Goal: Information Seeking & Learning: Find specific fact

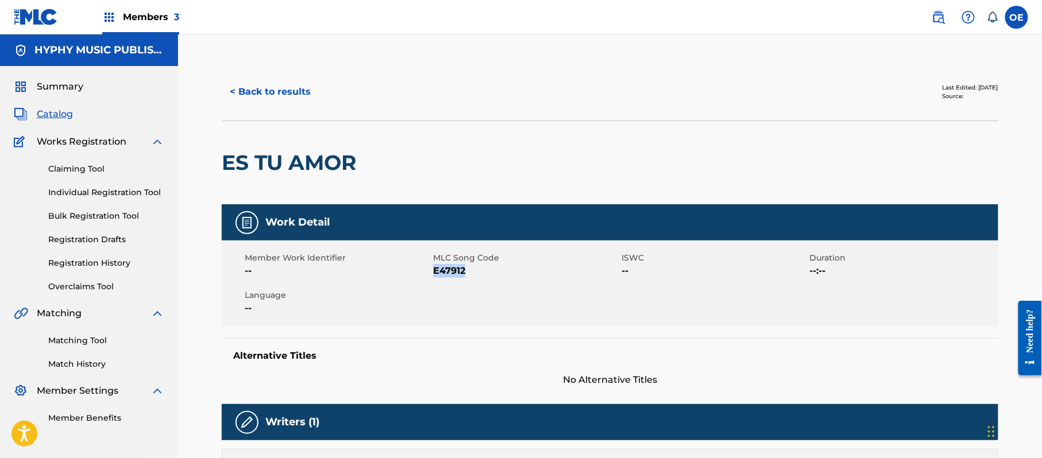
click at [291, 83] on button "< Back to results" at bounding box center [270, 92] width 97 height 29
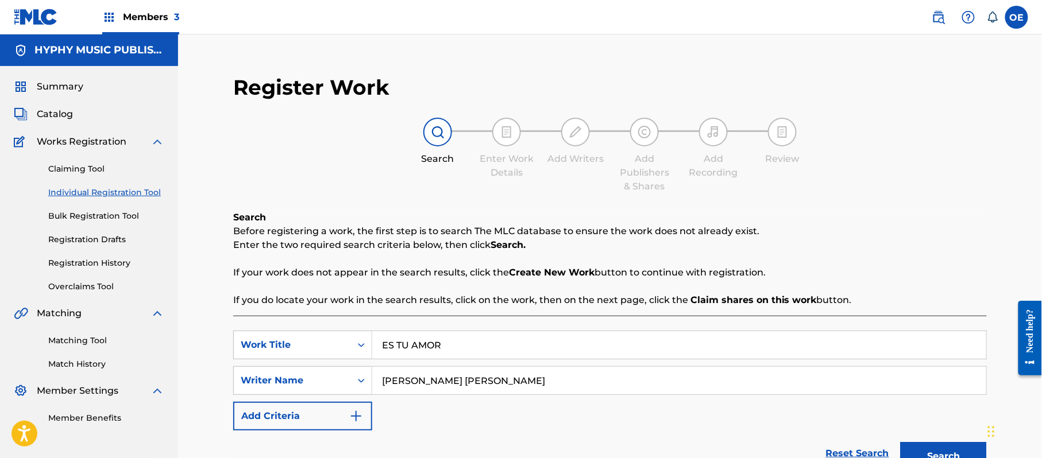
scroll to position [88, 0]
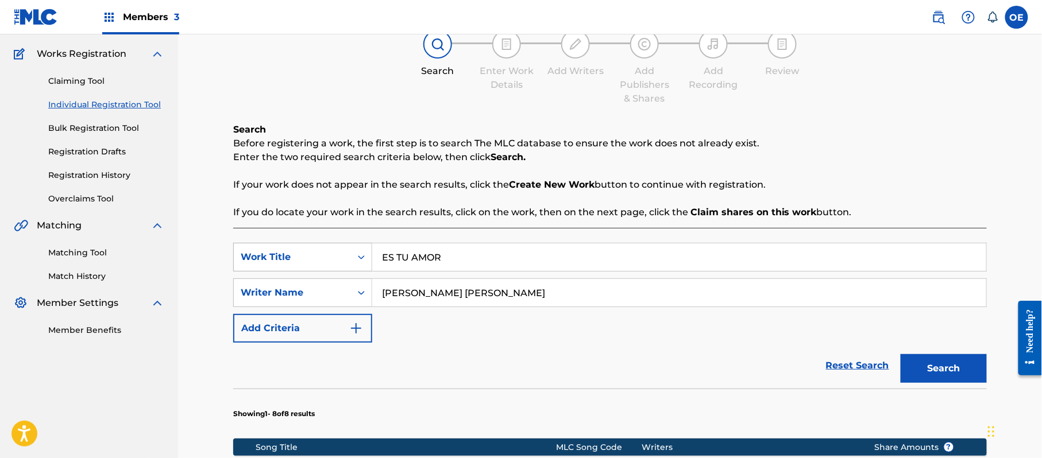
drag, startPoint x: 467, startPoint y: 254, endPoint x: 366, endPoint y: 254, distance: 100.5
click at [366, 254] on div "SearchWithCriteria0c9837cb-f089-4eb7-98e2-54be860d83c9 Work Title ES TU AMOR" at bounding box center [610, 257] width 754 height 29
paste input "LA POBREZA DEL MOTIVO"
click at [931, 371] on button "Search" at bounding box center [944, 368] width 86 height 29
drag, startPoint x: 532, startPoint y: 247, endPoint x: 400, endPoint y: 253, distance: 131.7
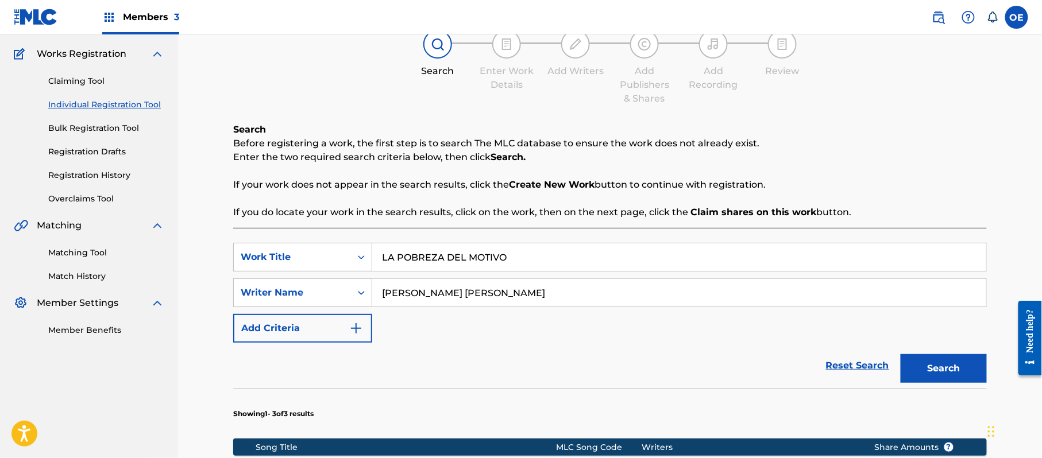
click at [400, 253] on input "LA POBREZA DEL MOTIVO" at bounding box center [679, 258] width 614 height 28
click at [532, 252] on input "LA POBREZA DEL MOTIVO" at bounding box center [679, 258] width 614 height 28
drag, startPoint x: 532, startPoint y: 252, endPoint x: 377, endPoint y: 255, distance: 154.6
click at [377, 255] on input "LA POBREZA DEL MOTIVO" at bounding box center [679, 258] width 614 height 28
paste input "E DIJE ADIOS"
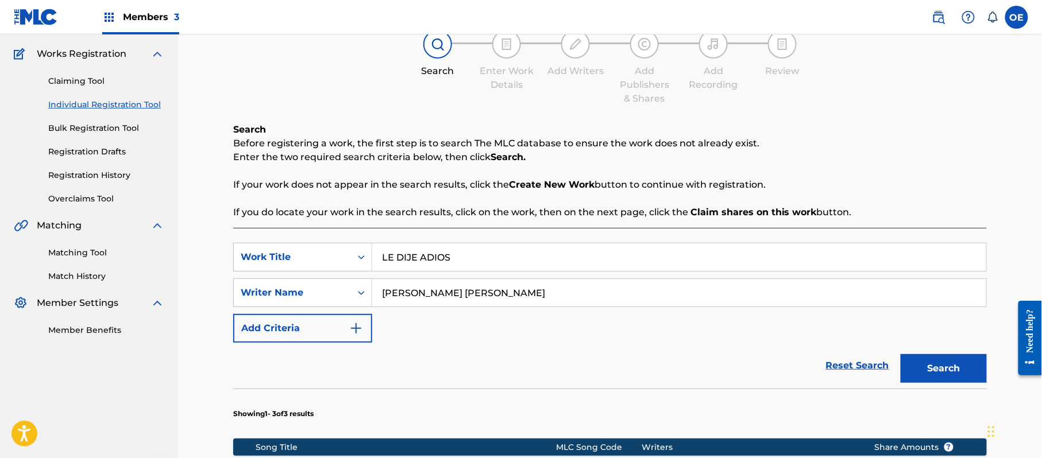
type input "LE DIJE ADIOS"
click at [929, 357] on button "Search" at bounding box center [944, 368] width 86 height 29
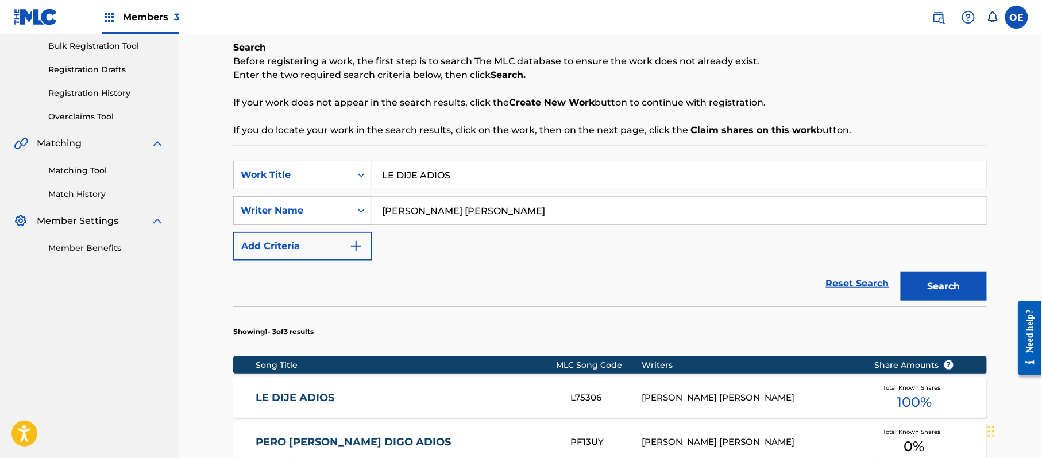
scroll to position [318, 0]
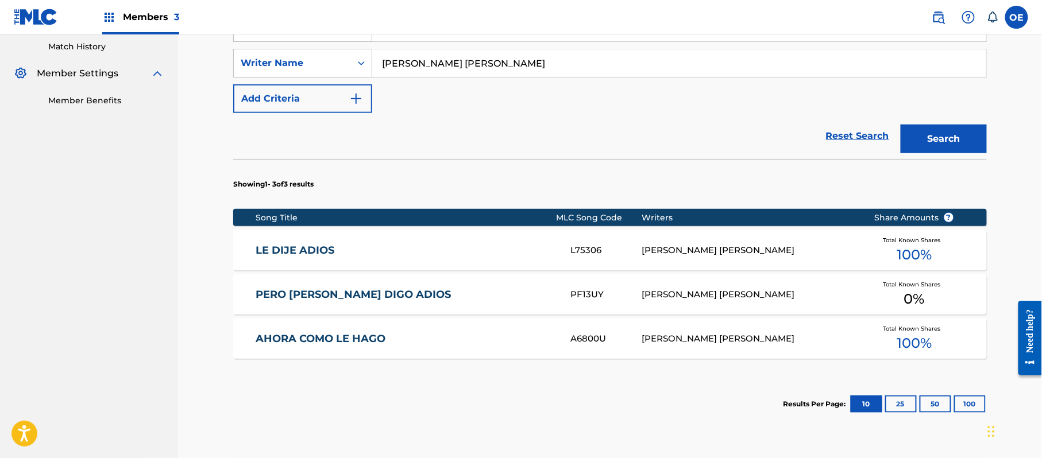
click at [373, 249] on link "LE DIJE ADIOS" at bounding box center [405, 250] width 299 height 13
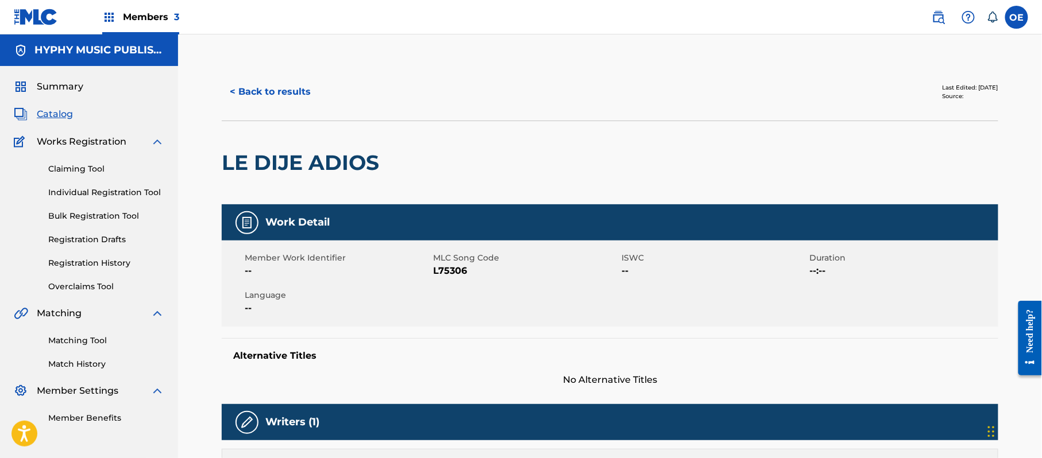
click at [278, 98] on button "< Back to results" at bounding box center [270, 92] width 97 height 29
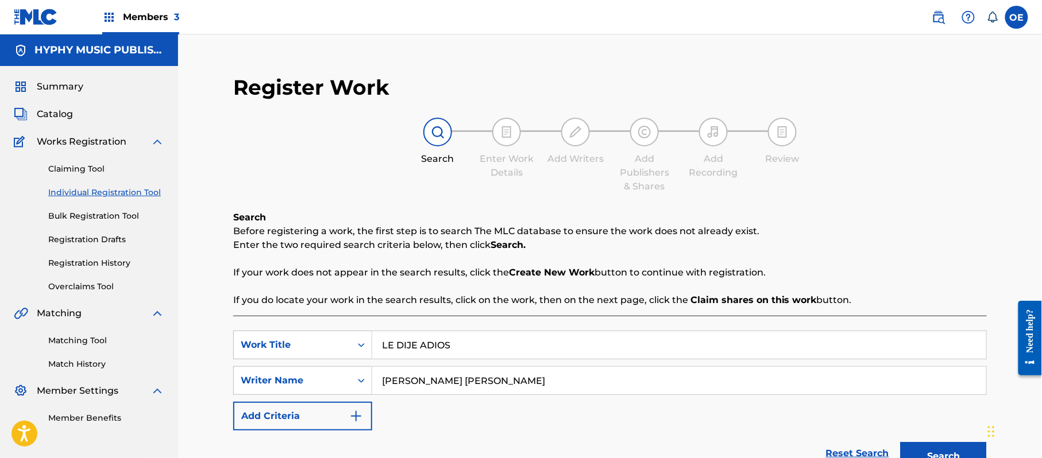
scroll to position [88, 0]
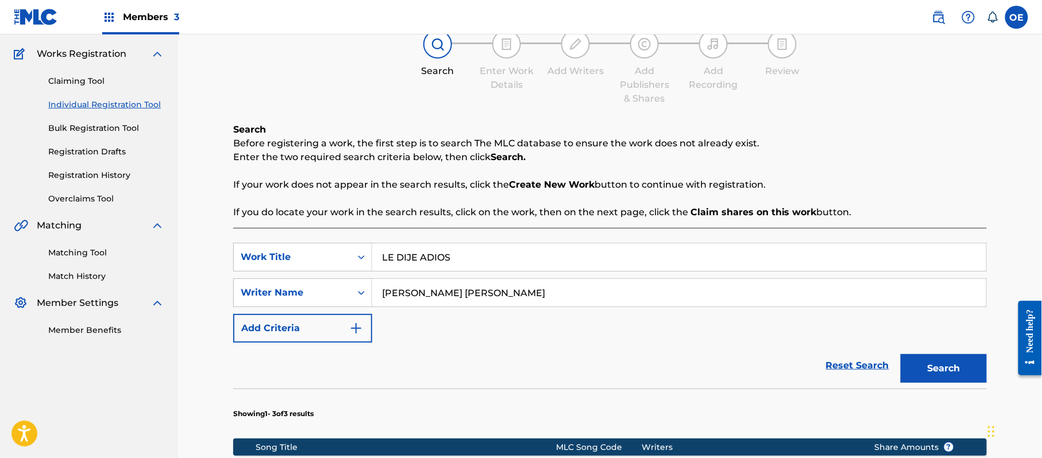
drag, startPoint x: 471, startPoint y: 264, endPoint x: 375, endPoint y: 272, distance: 96.8
click at [375, 272] on div "SearchWithCriteria0c9837cb-f089-4eb7-98e2-54be860d83c9 Work Title LE DIJE ADIOS…" at bounding box center [610, 293] width 754 height 100
click at [920, 377] on button "Search" at bounding box center [944, 368] width 86 height 29
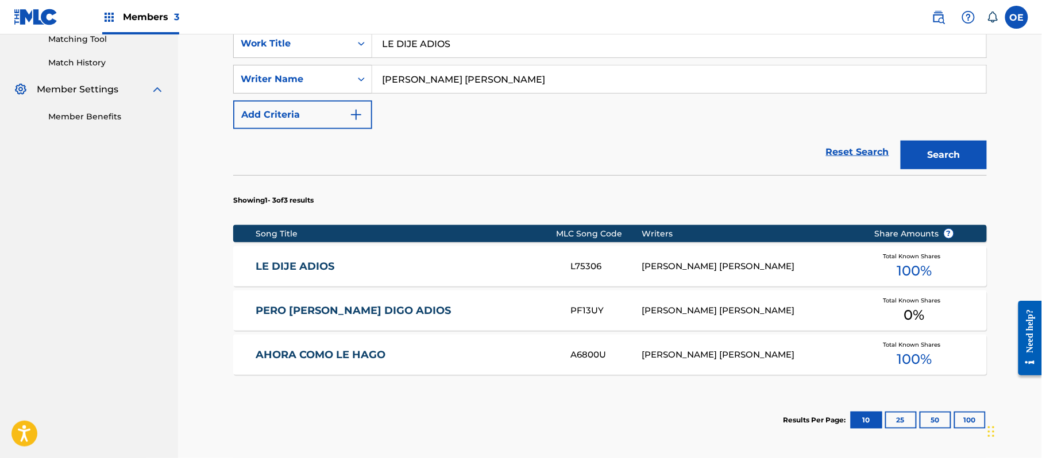
scroll to position [303, 0]
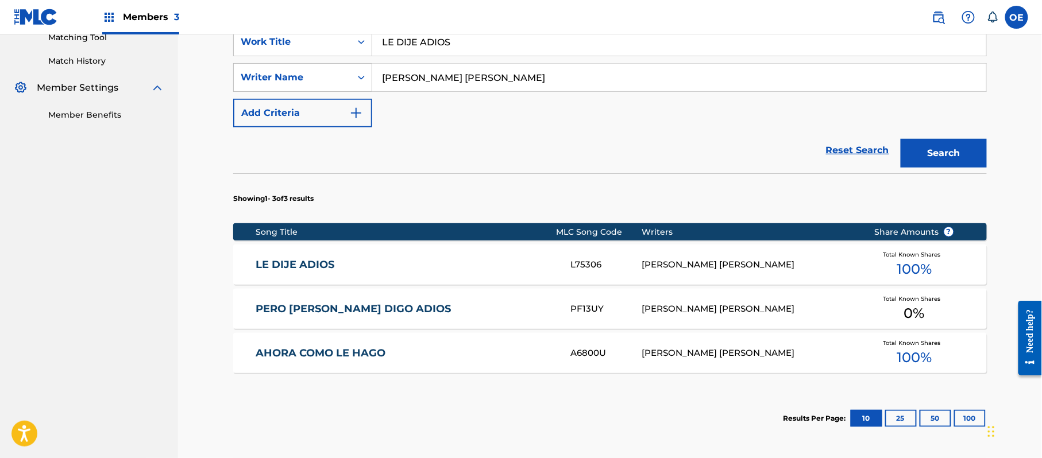
click at [441, 281] on div "LE DIJE ADIOS L75306 [PERSON_NAME] [PERSON_NAME] Total Known Shares 100 %" at bounding box center [610, 265] width 754 height 40
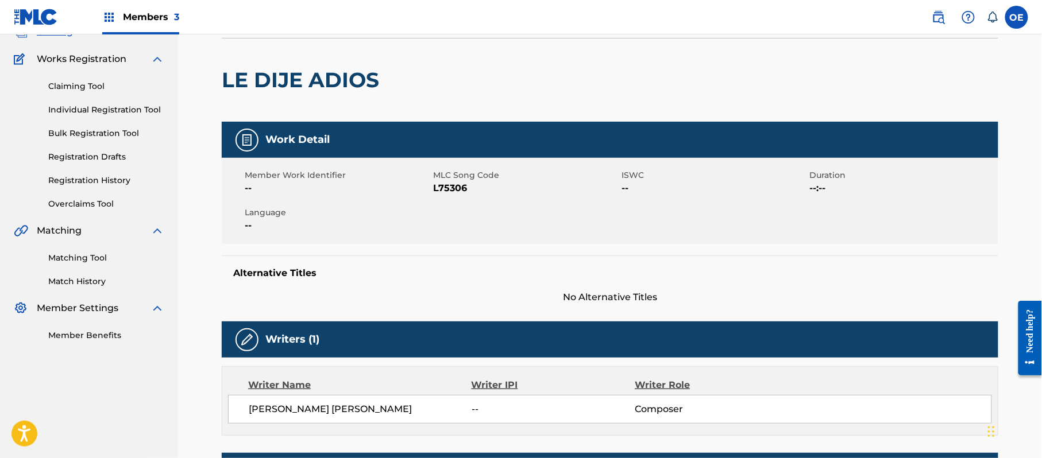
scroll to position [76, 0]
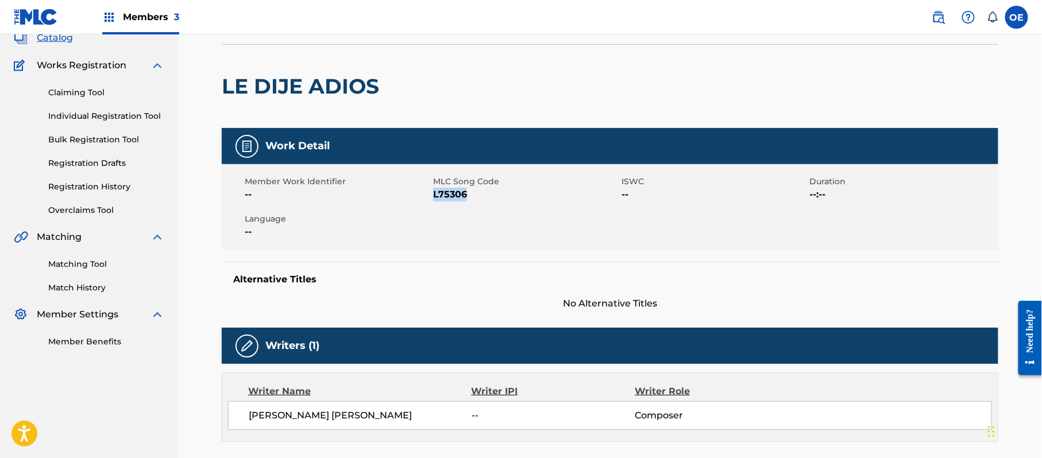
drag, startPoint x: 470, startPoint y: 192, endPoint x: 433, endPoint y: 194, distance: 36.8
click at [433, 194] on span "L75306" at bounding box center [526, 195] width 186 height 14
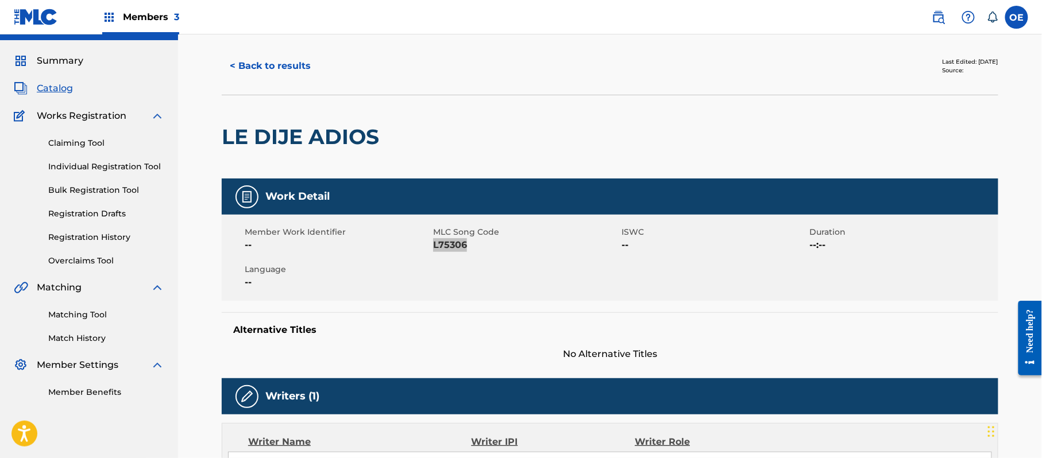
scroll to position [0, 0]
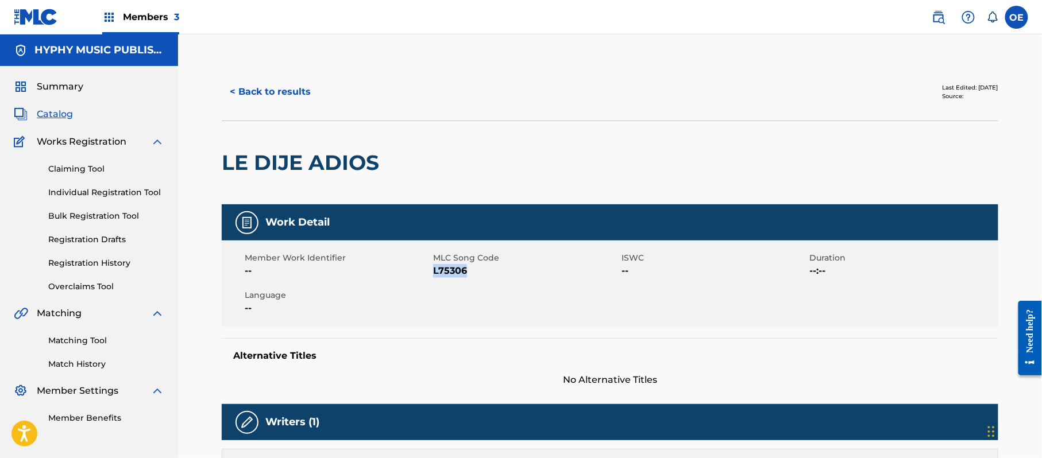
click at [290, 103] on button "< Back to results" at bounding box center [270, 92] width 97 height 29
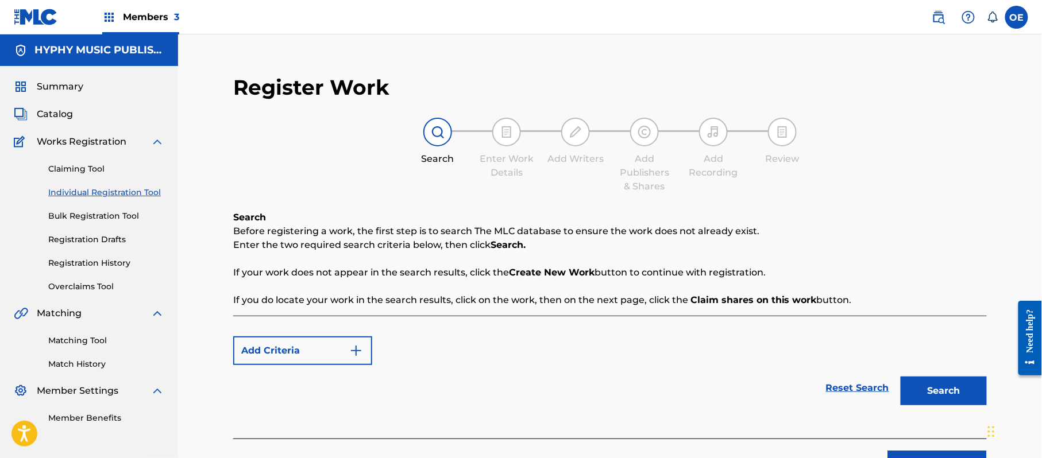
scroll to position [88, 0]
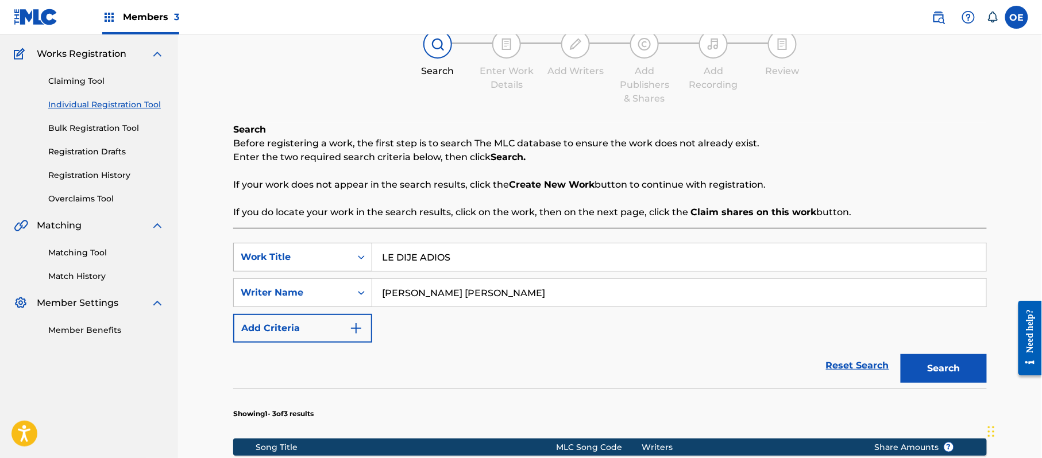
drag, startPoint x: 453, startPoint y: 265, endPoint x: 368, endPoint y: 264, distance: 85.0
click at [368, 264] on div "SearchWithCriteria0c9837cb-f089-4eb7-98e2-54be860d83c9 Work Title LE DIJE ADIOS" at bounding box center [610, 257] width 754 height 29
paste input "ME ALEJARE"
type input "ME ALEJARE"
click at [958, 360] on button "Search" at bounding box center [944, 368] width 86 height 29
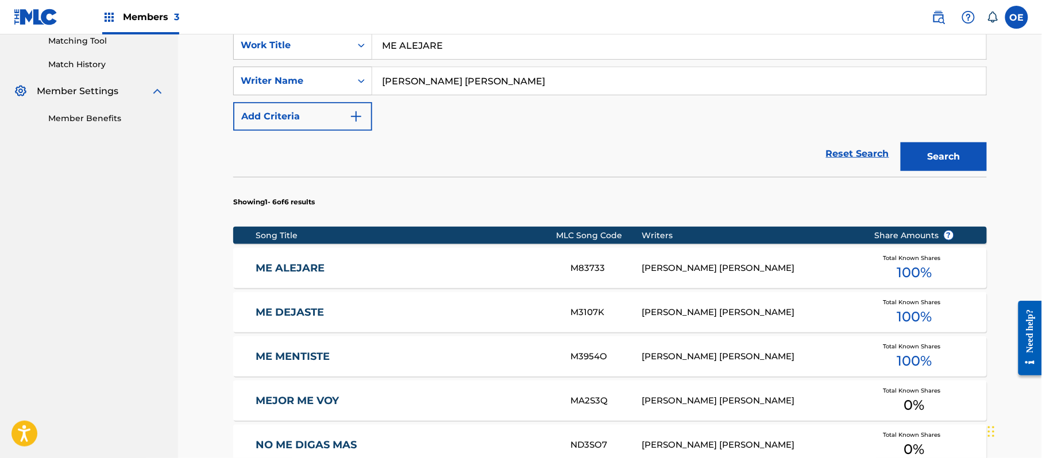
scroll to position [318, 0]
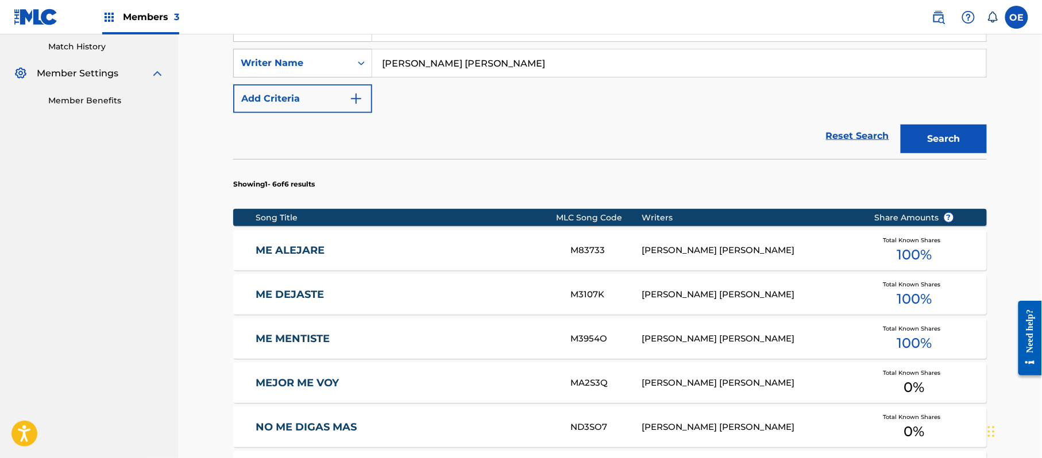
click at [385, 262] on div "ME ALEJARE M83733 [PERSON_NAME] [PERSON_NAME] Total Known Shares 100 %" at bounding box center [610, 250] width 754 height 40
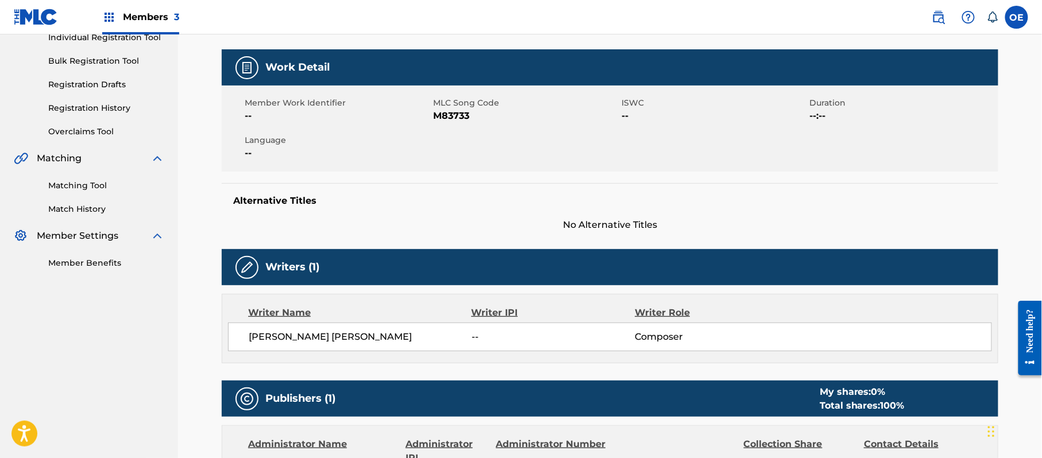
scroll to position [152, 0]
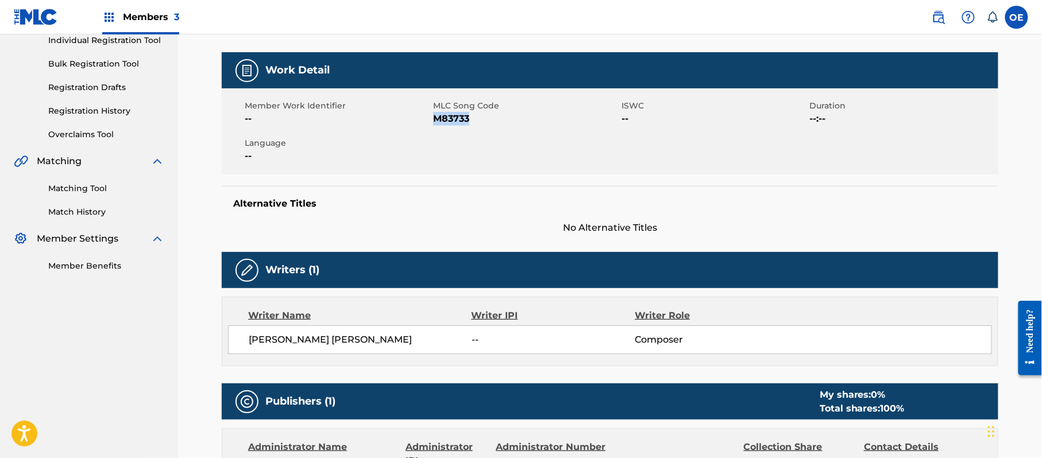
drag, startPoint x: 483, startPoint y: 127, endPoint x: 434, endPoint y: 120, distance: 49.3
click at [434, 120] on div "Member Work Identifier -- MLC Song Code M83733 ISWC -- Duration --:-- Language …" at bounding box center [610, 131] width 777 height 86
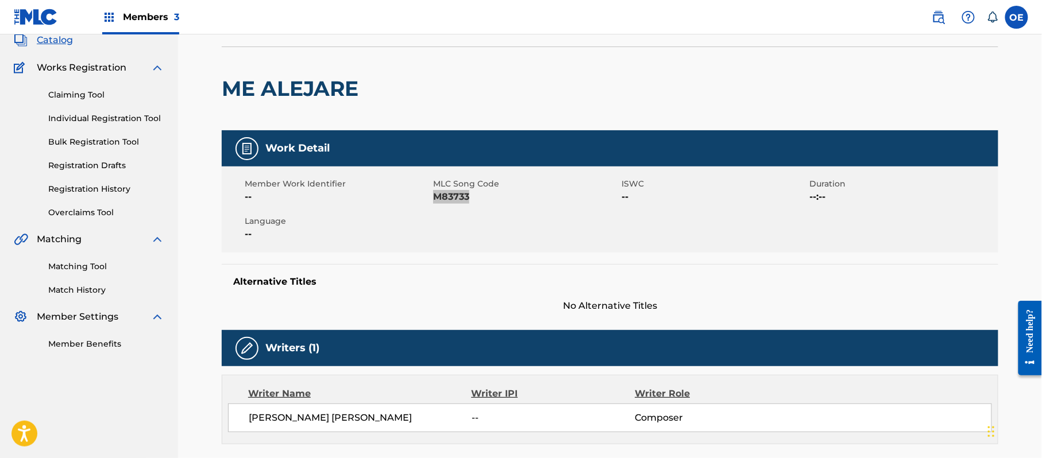
scroll to position [0, 0]
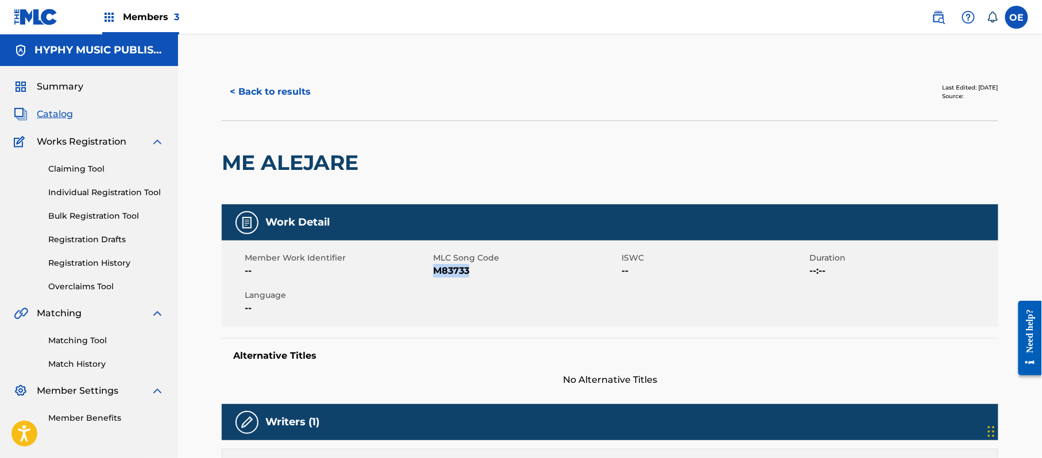
click at [282, 98] on button "< Back to results" at bounding box center [270, 92] width 97 height 29
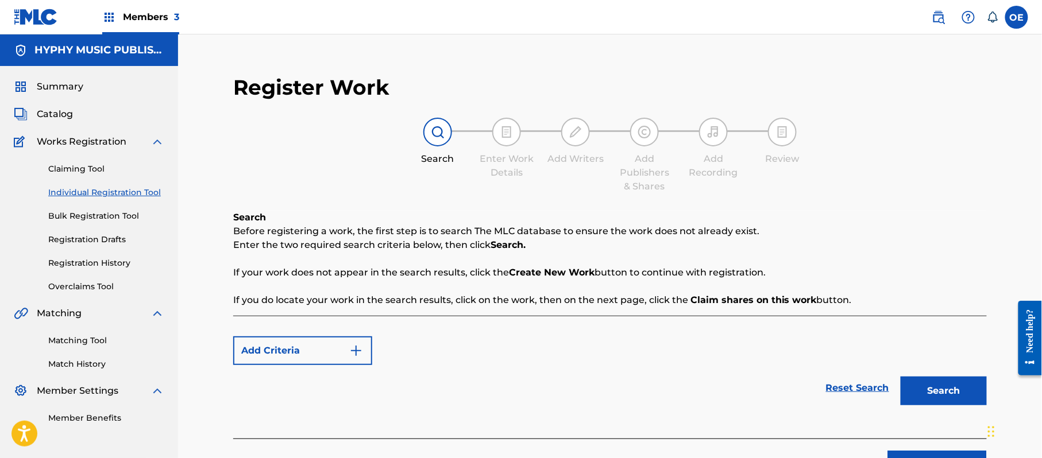
scroll to position [88, 0]
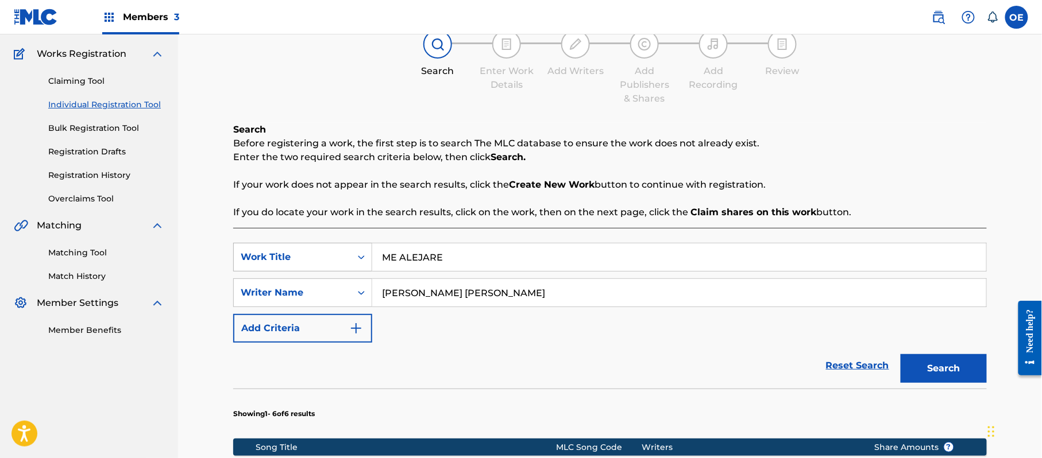
drag, startPoint x: 461, startPoint y: 261, endPoint x: 368, endPoint y: 259, distance: 93.1
click at [368, 259] on div "SearchWithCriteria0c9837cb-f089-4eb7-98e2-54be860d83c9 Work Title ME ALEJARE" at bounding box center [610, 257] width 754 height 29
paste input "I NECESIDAD"
click at [989, 367] on div "Register Work Search Enter Work Details Add Writers Add Publishers & Shares Add…" at bounding box center [610, 424] width 777 height 899
click at [959, 359] on button "Search" at bounding box center [944, 368] width 86 height 29
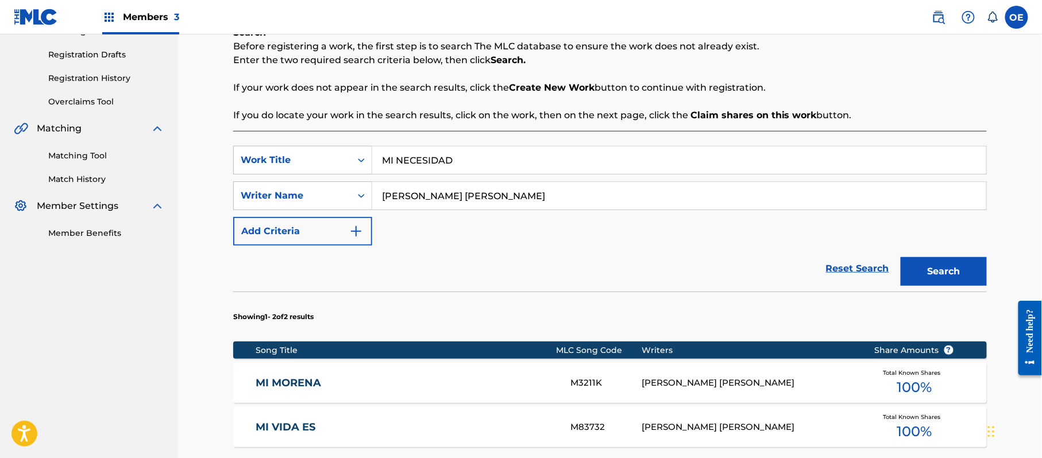
scroll to position [164, 0]
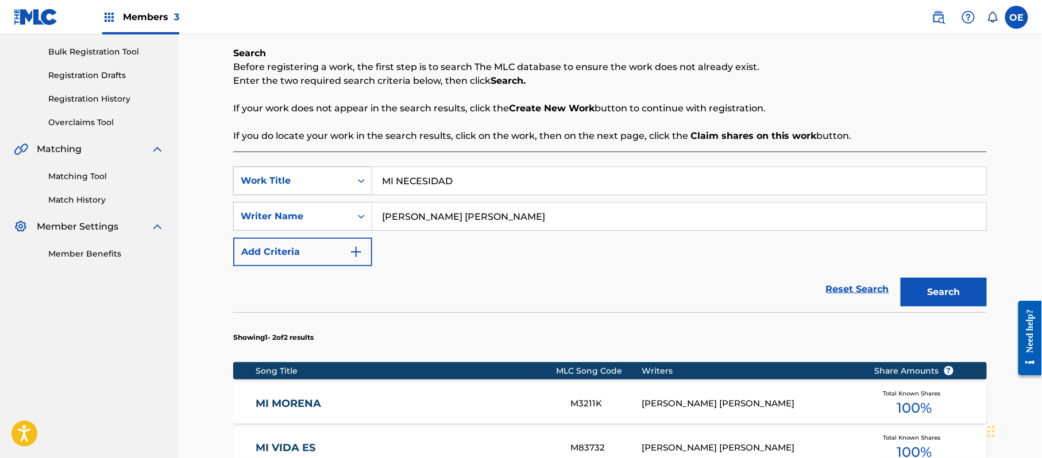
drag, startPoint x: 469, startPoint y: 180, endPoint x: 364, endPoint y: 182, distance: 105.2
click at [361, 182] on div "SearchWithCriteria0c9837cb-f089-4eb7-98e2-54be860d83c9 Work Title MI NECESIDAD" at bounding box center [610, 181] width 754 height 29
paste input "PRECIO"
click at [971, 288] on button "Search" at bounding box center [944, 292] width 86 height 29
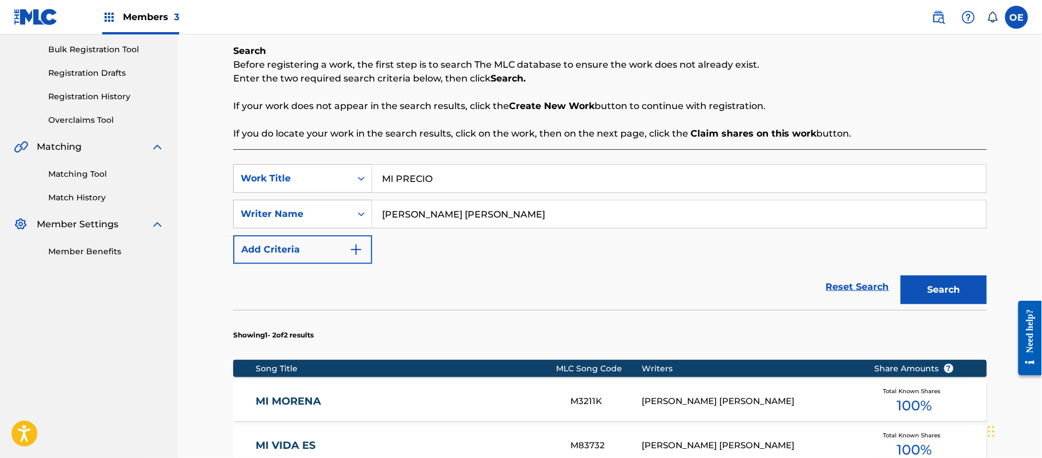
scroll to position [152, 0]
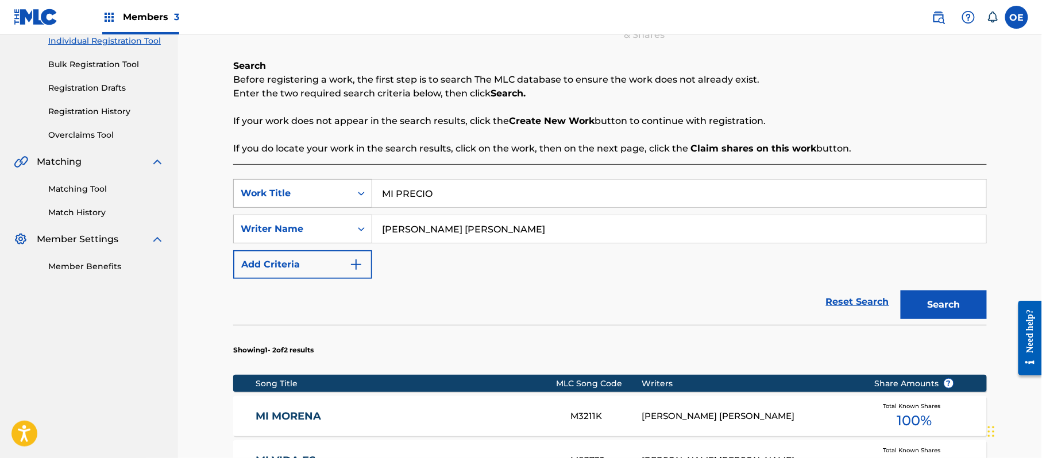
drag, startPoint x: 460, startPoint y: 191, endPoint x: 334, endPoint y: 196, distance: 125.9
click at [334, 196] on div "SearchWithCriteria0c9837cb-f089-4eb7-98e2-54be860d83c9 Work Title MI PRECIO" at bounding box center [610, 193] width 754 height 29
paste input "VIDA ES"
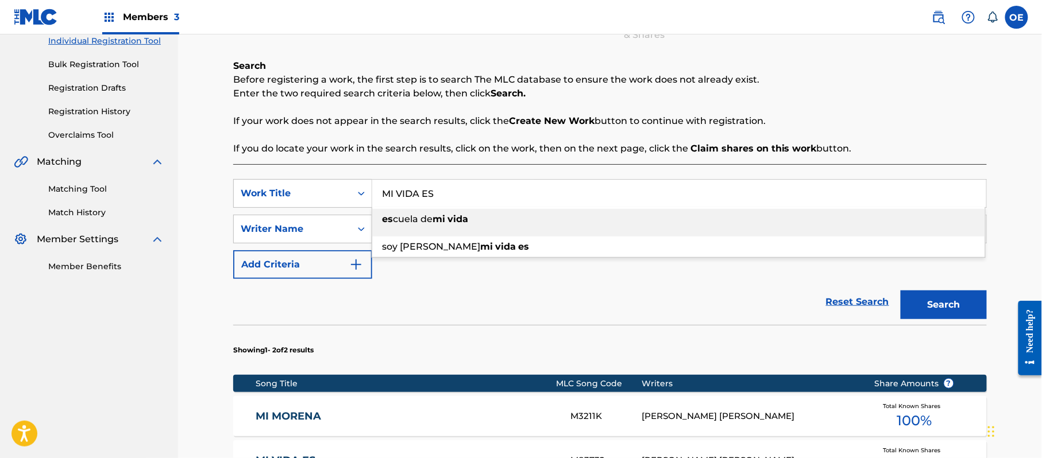
type input "MI VIDA ES"
click at [928, 299] on button "Search" at bounding box center [944, 305] width 86 height 29
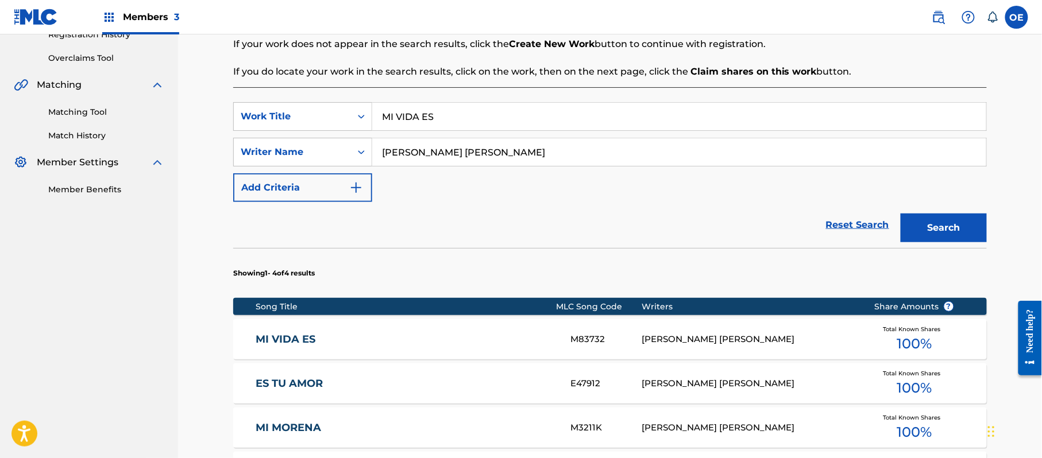
scroll to position [305, 0]
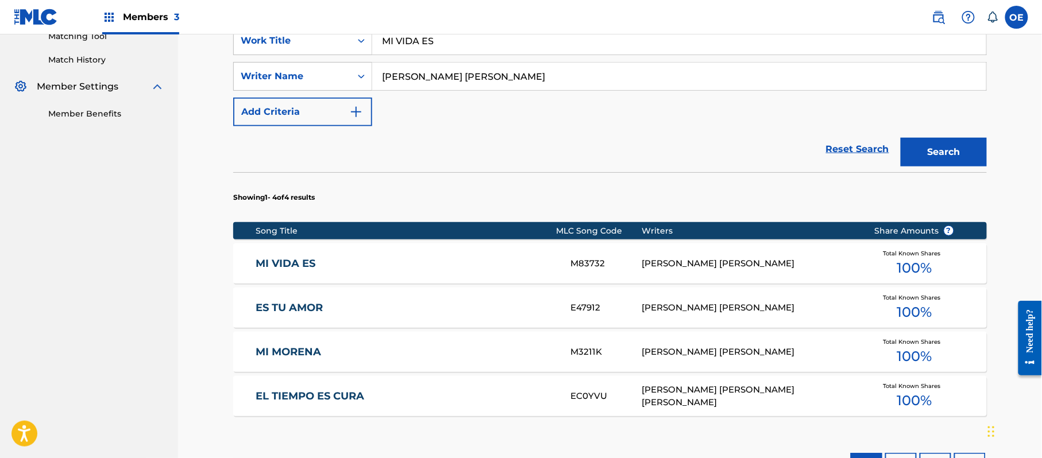
click at [400, 255] on div "MI VIDA ES M83732 [PERSON_NAME] [PERSON_NAME] Total Known Shares 100 %" at bounding box center [610, 264] width 754 height 40
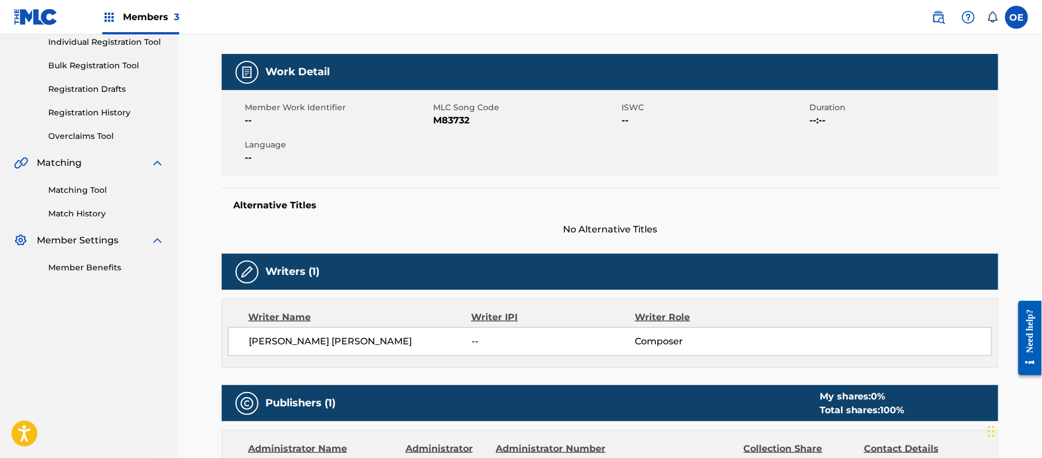
scroll to position [76, 0]
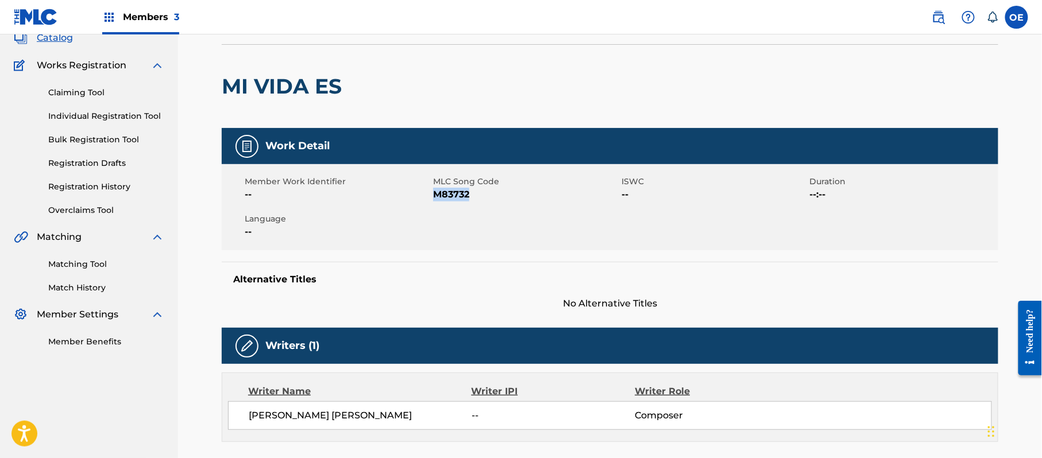
drag, startPoint x: 479, startPoint y: 192, endPoint x: 435, endPoint y: 200, distance: 44.4
click at [435, 200] on span "M83732" at bounding box center [526, 195] width 186 height 14
copy span "M83732"
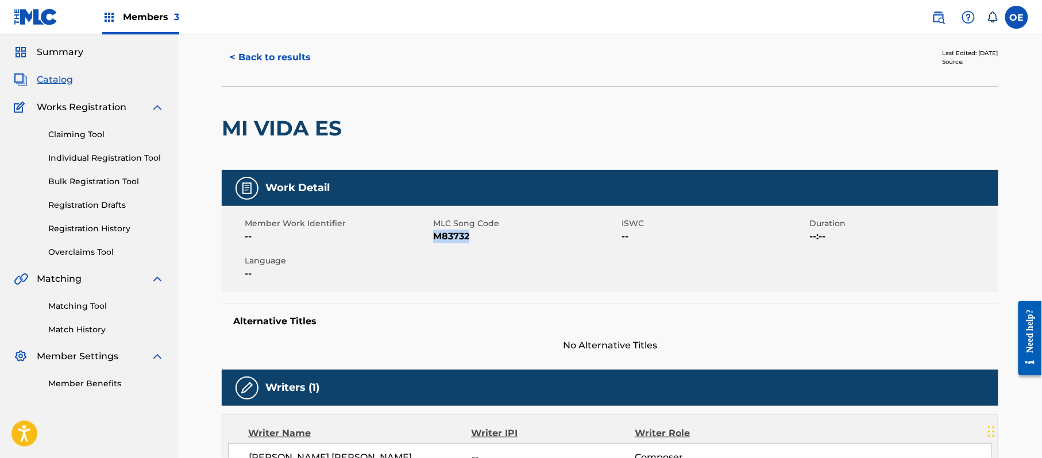
scroll to position [0, 0]
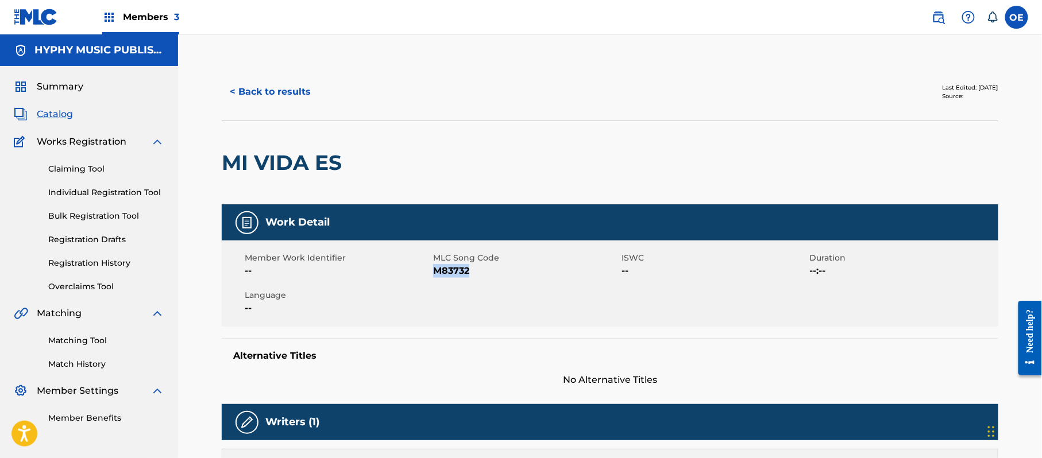
click at [288, 86] on button "< Back to results" at bounding box center [270, 92] width 97 height 29
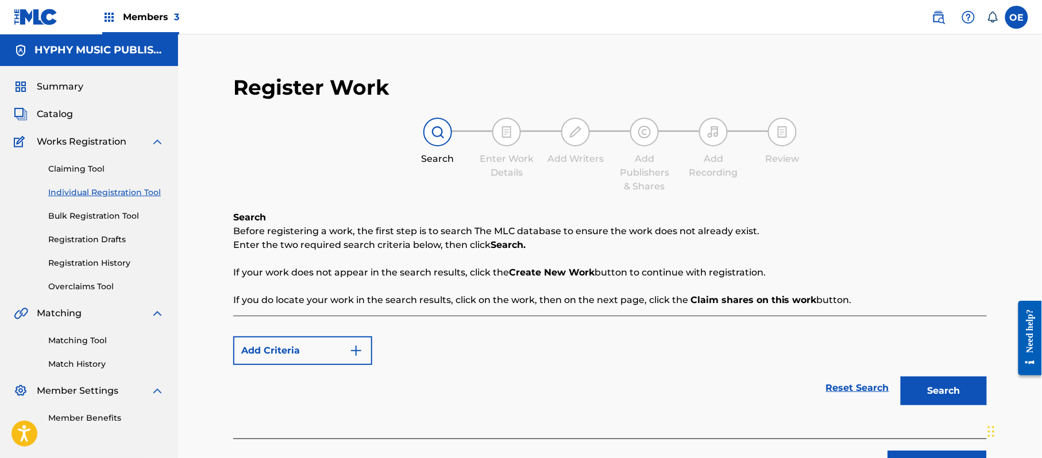
scroll to position [88, 0]
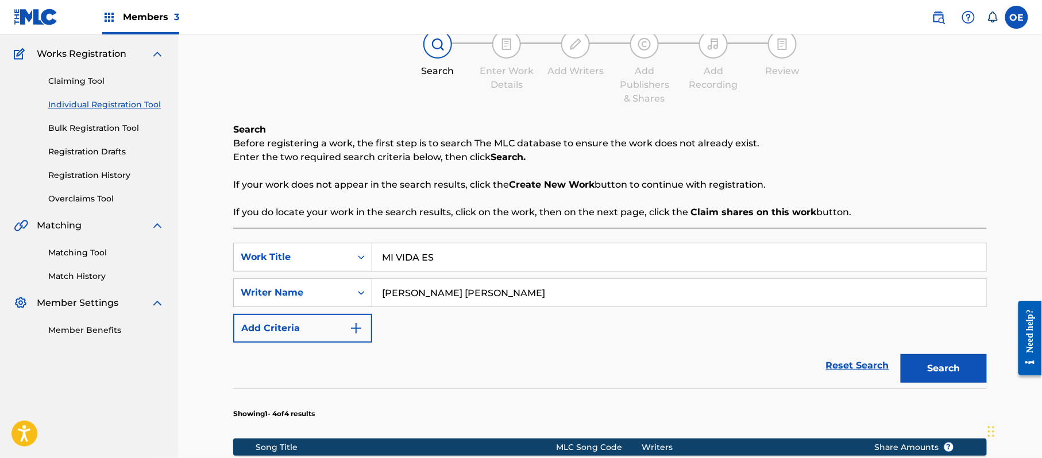
drag, startPoint x: 465, startPoint y: 255, endPoint x: 372, endPoint y: 259, distance: 92.6
click at [369, 259] on div "SearchWithCriteria0c9837cb-f089-4eb7-98e2-54be860d83c9 Work Title MI VIDA ES" at bounding box center [610, 257] width 754 height 29
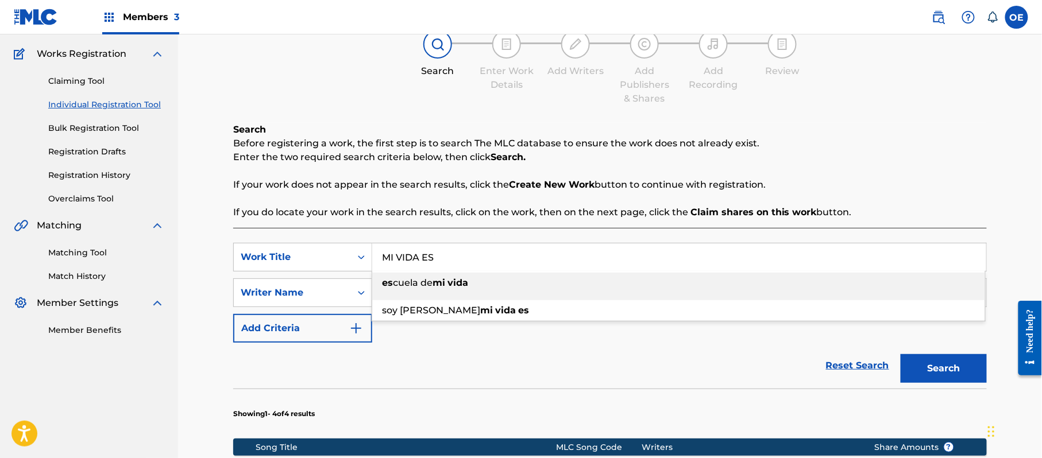
paste input "UCHACHA"
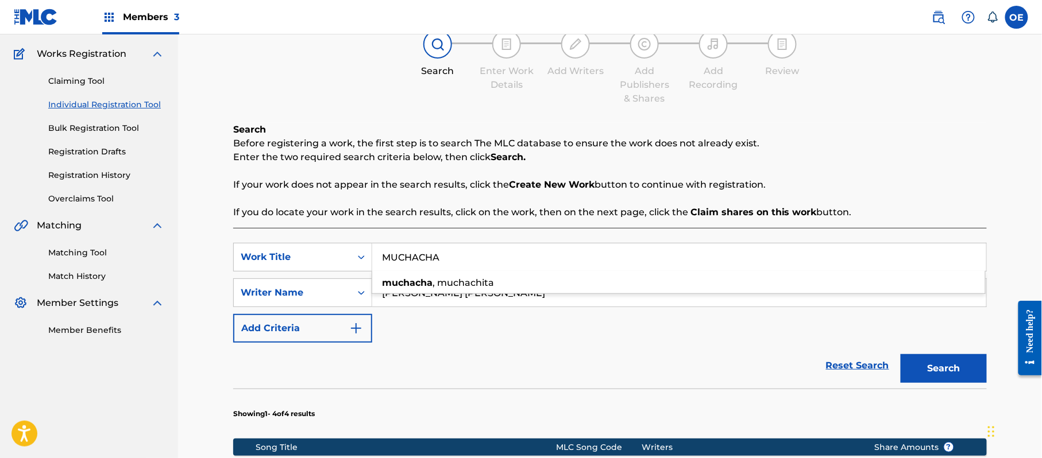
type input "MUCHACHA"
click at [912, 353] on div "Search" at bounding box center [941, 366] width 92 height 46
click at [936, 373] on button "Search" at bounding box center [944, 368] width 86 height 29
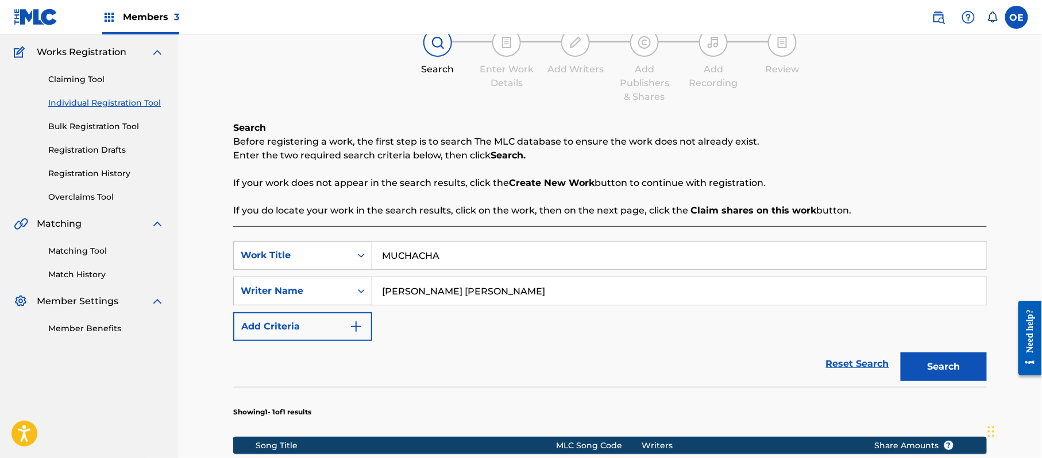
scroll to position [318, 0]
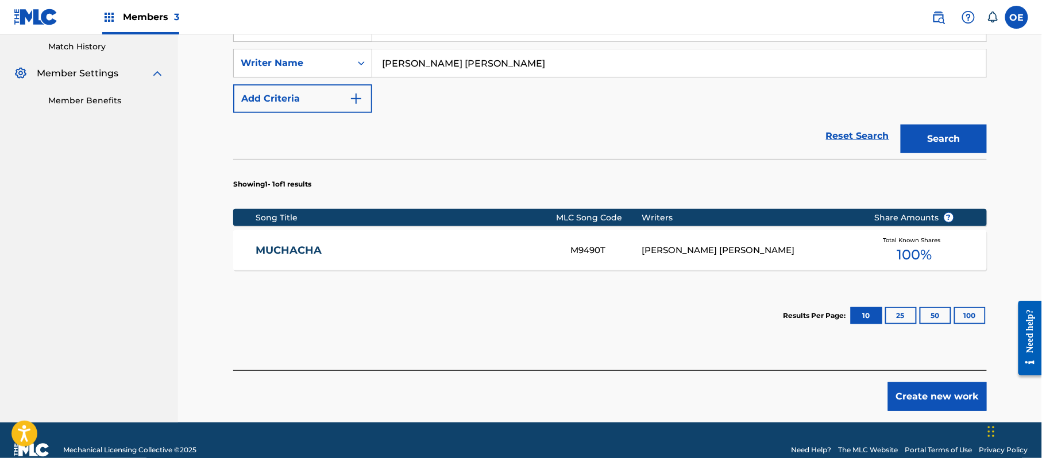
click at [366, 260] on div "MUCHACHA M9490T [PERSON_NAME] [PERSON_NAME] Total Known Shares 100 %" at bounding box center [610, 250] width 754 height 40
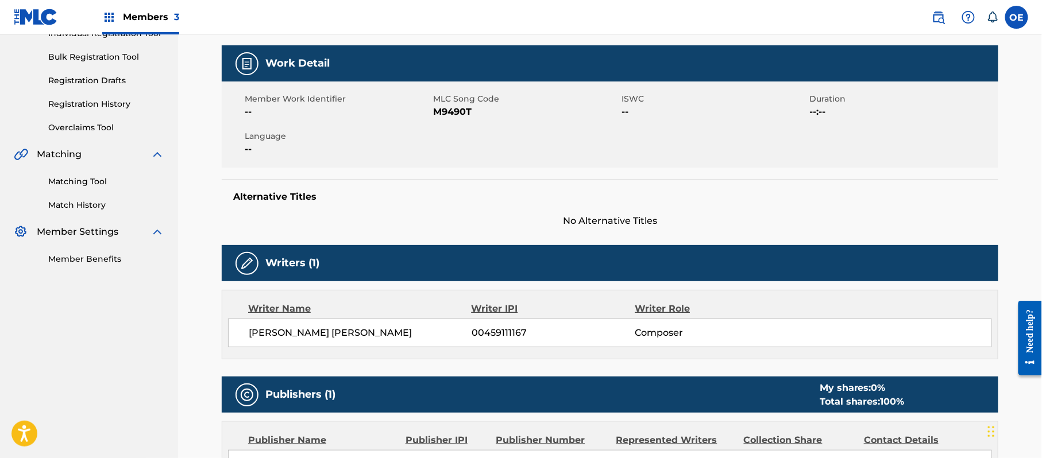
scroll to position [153, 0]
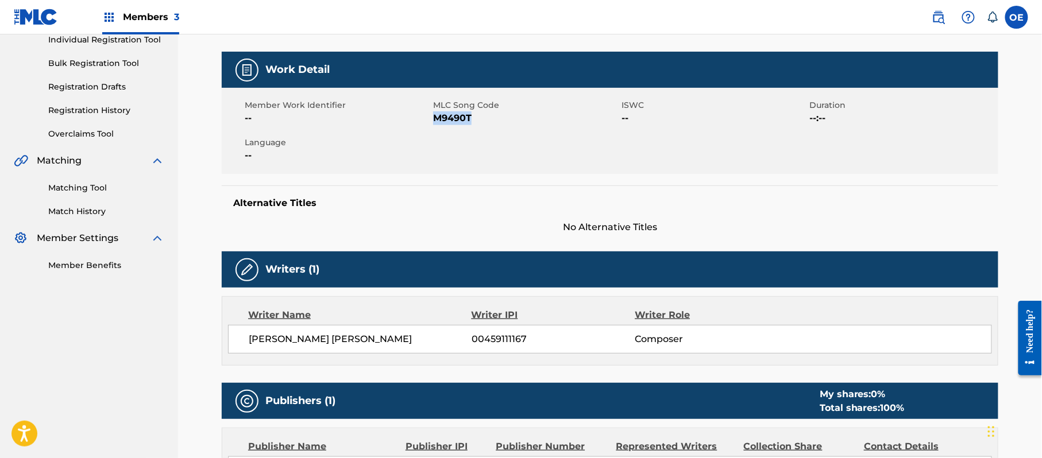
drag, startPoint x: 469, startPoint y: 124, endPoint x: 433, endPoint y: 124, distance: 36.2
click at [433, 124] on span "M9490T" at bounding box center [526, 118] width 186 height 14
copy span "M9490T"
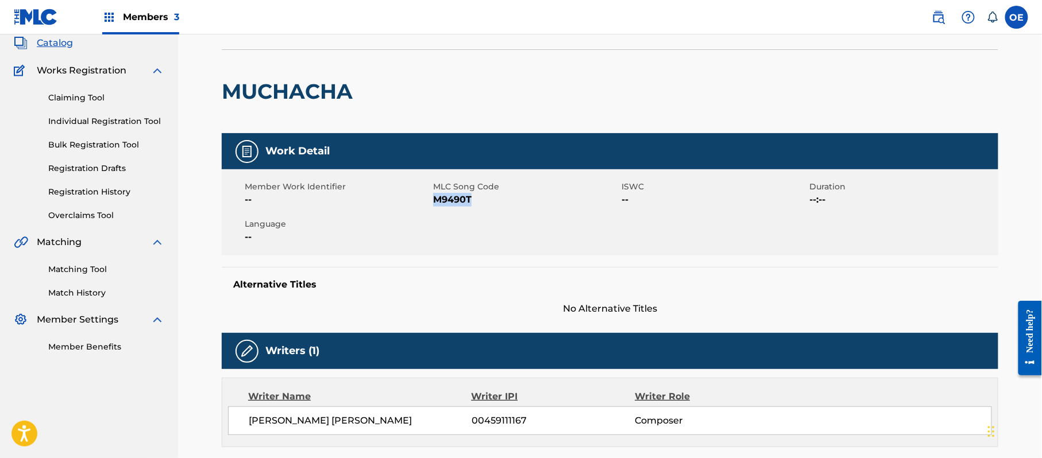
scroll to position [0, 0]
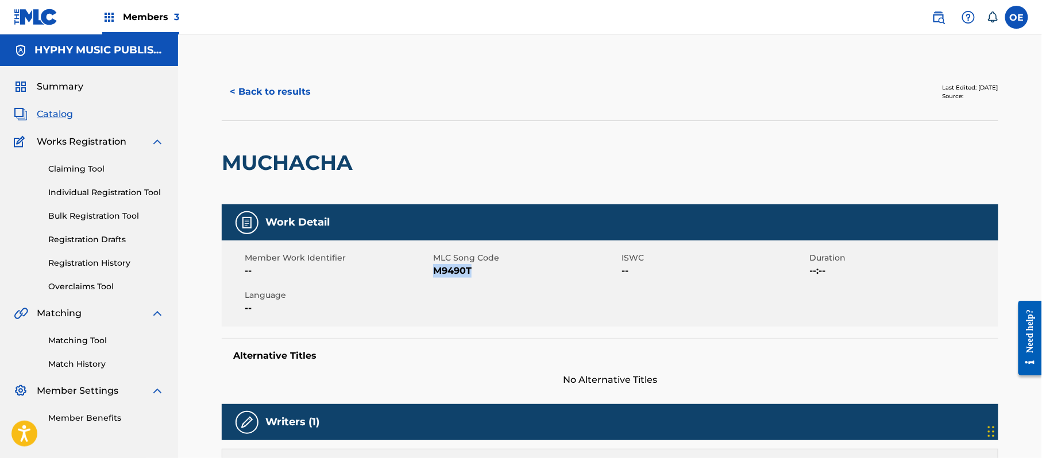
click at [294, 95] on button "< Back to results" at bounding box center [270, 92] width 97 height 29
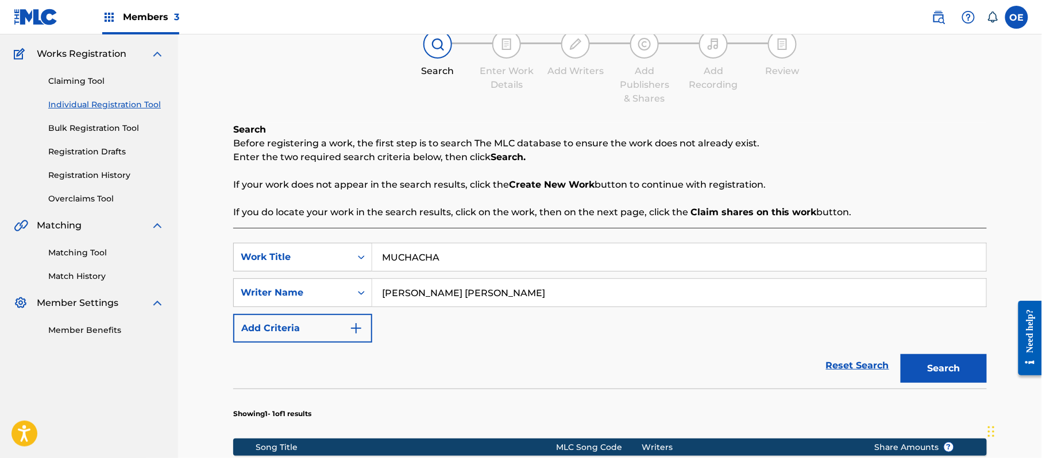
drag, startPoint x: 474, startPoint y: 262, endPoint x: 377, endPoint y: 265, distance: 96.6
click at [377, 265] on input "MUCHACHA" at bounding box center [679, 258] width 614 height 28
paste input "[PERSON_NAME] EMPEDERNIDO"
click at [933, 366] on button "Search" at bounding box center [944, 368] width 86 height 29
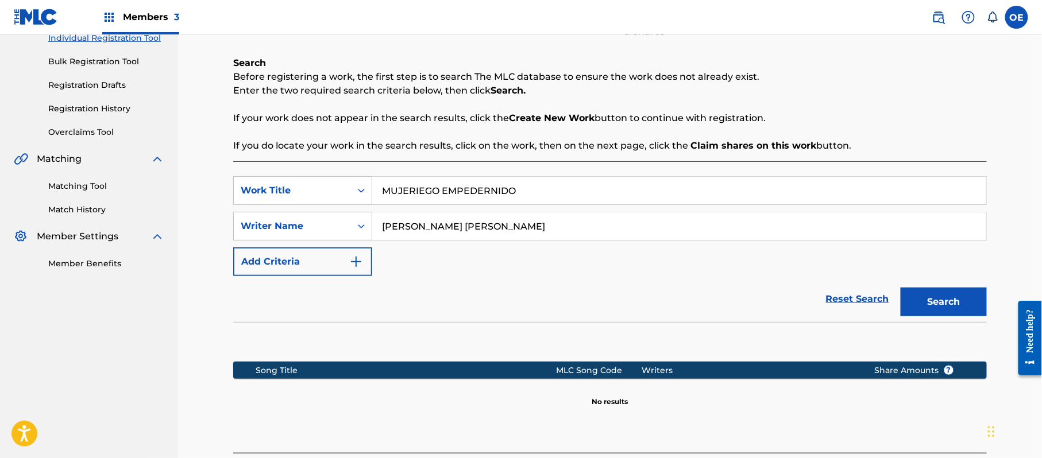
scroll to position [257, 0]
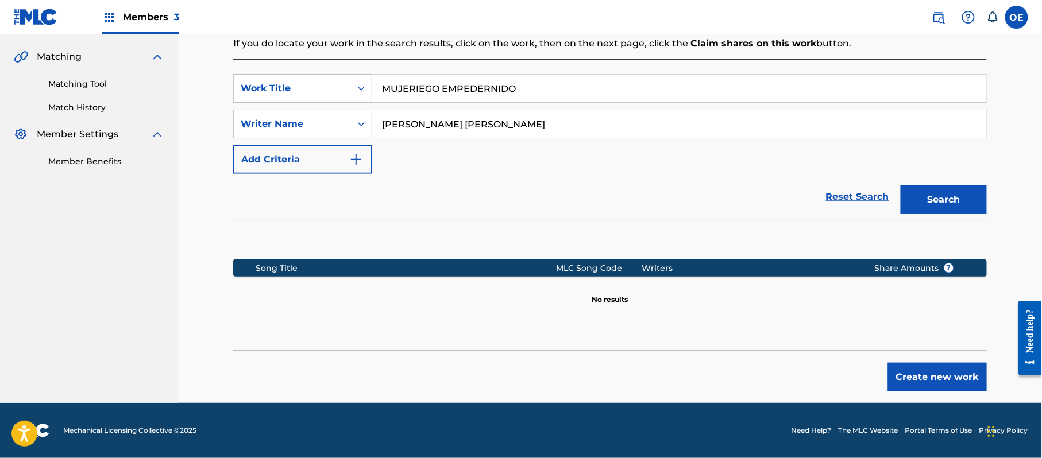
drag, startPoint x: 531, startPoint y: 88, endPoint x: 398, endPoint y: 86, distance: 133.9
click at [359, 90] on div "SearchWithCriteria0c9837cb-f089-4eb7-98e2-54be860d83c9 Work Title MUJERIEGO EMP…" at bounding box center [610, 88] width 754 height 29
paste input "NO LOGRE OLVIDARTE"
type input "NO LOGRE OLVIDARTE"
drag, startPoint x: 927, startPoint y: 207, endPoint x: 833, endPoint y: 199, distance: 94.6
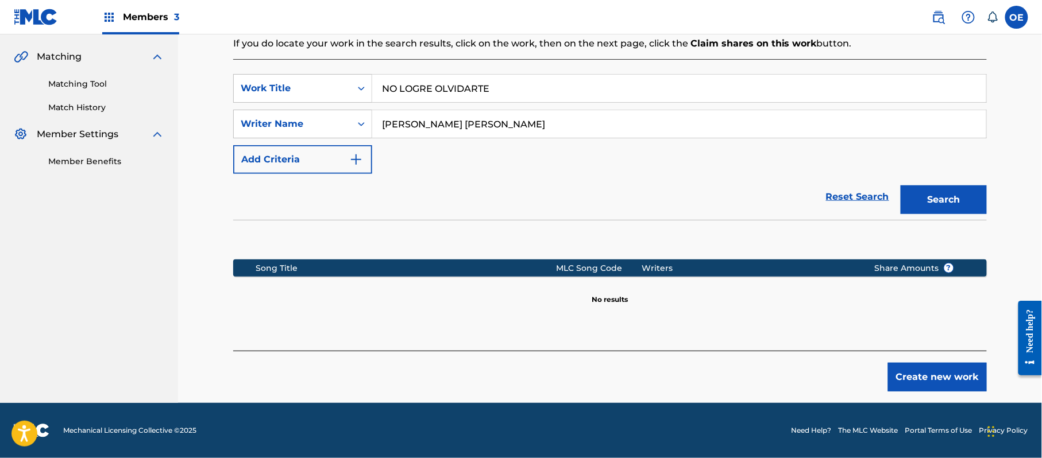
click at [927, 206] on button "Search" at bounding box center [944, 200] width 86 height 29
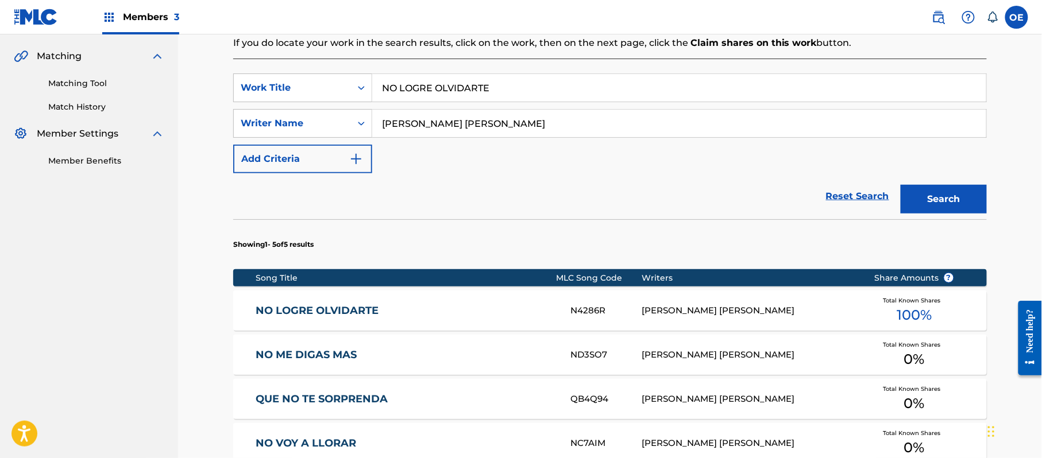
click at [410, 317] on link "NO LOGRE OLVIDARTE" at bounding box center [405, 311] width 299 height 13
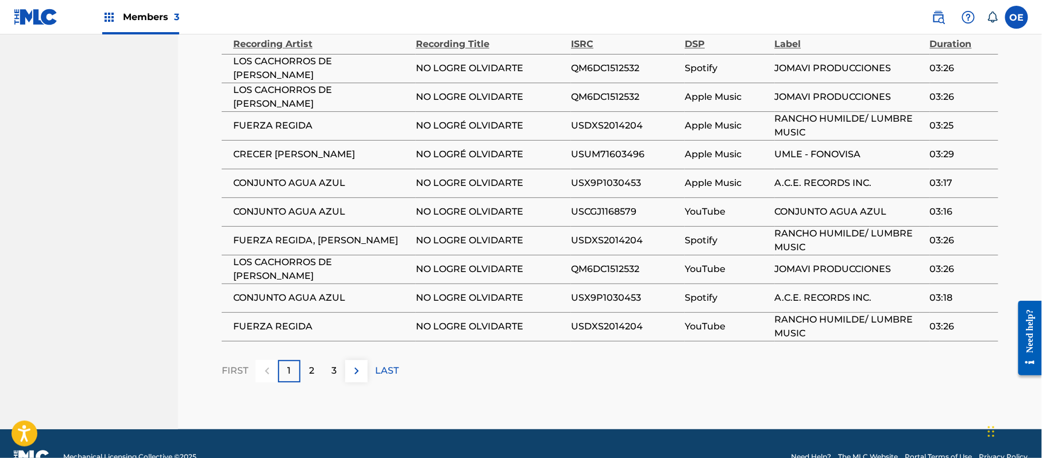
scroll to position [874, 0]
